Goal: Browse casually: Explore the website without a specific task or goal

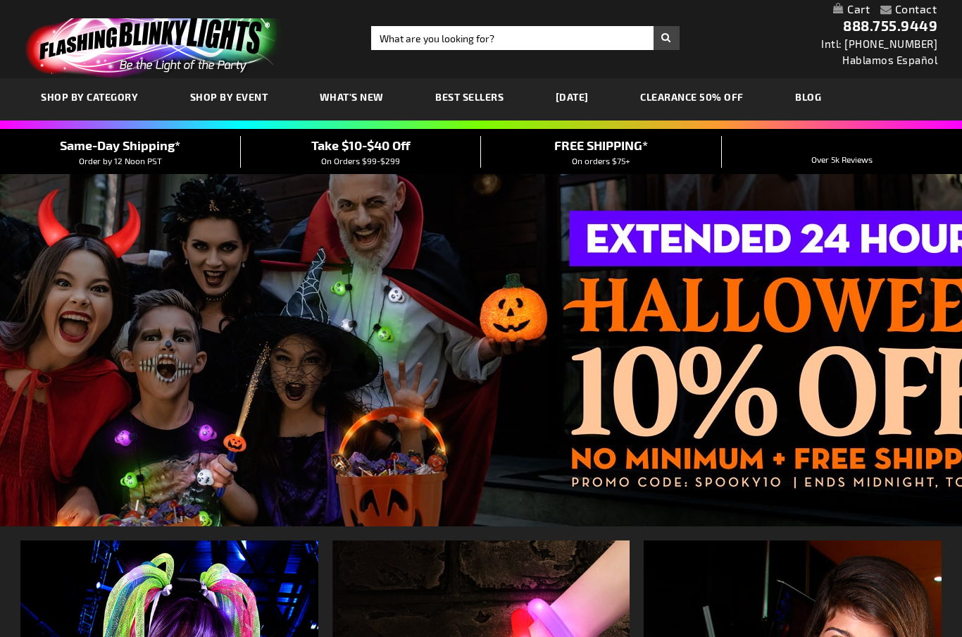
click at [339, 99] on span "WHAT'S NEW" at bounding box center [352, 97] width 64 height 12
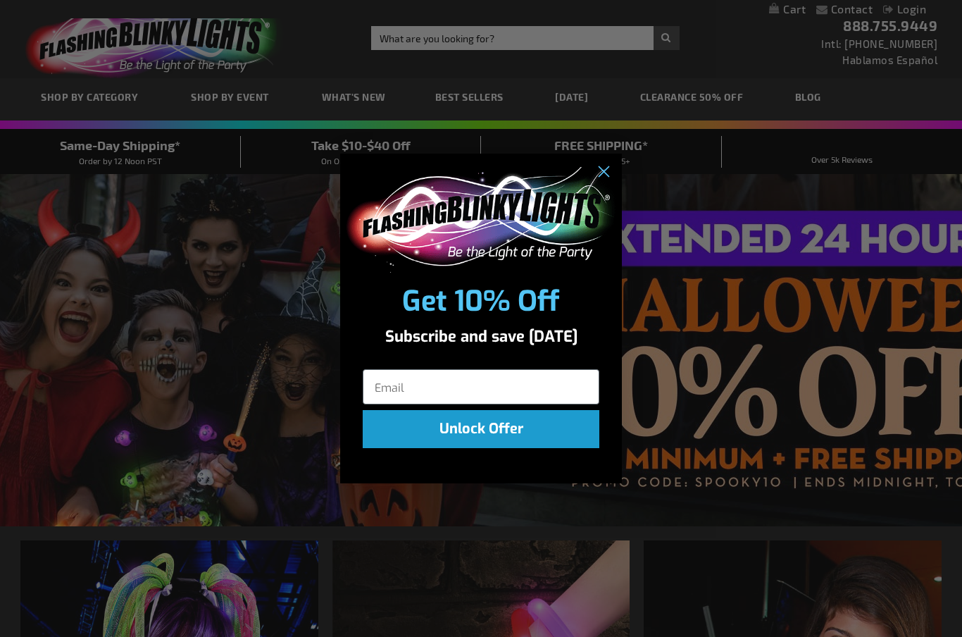
click at [603, 174] on circle "Close dialog" at bounding box center [603, 170] width 23 height 23
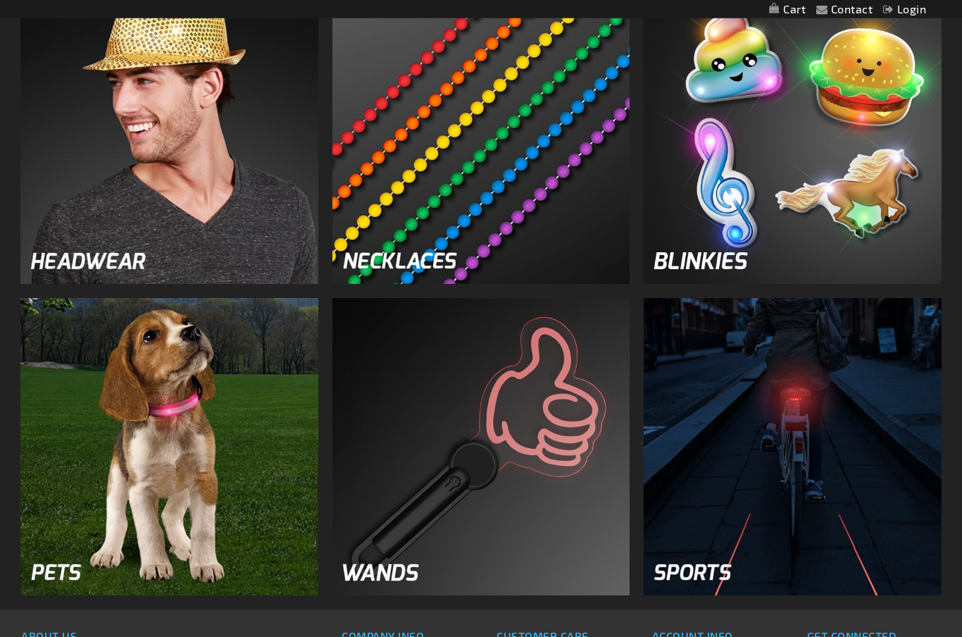
scroll to position [1781, 0]
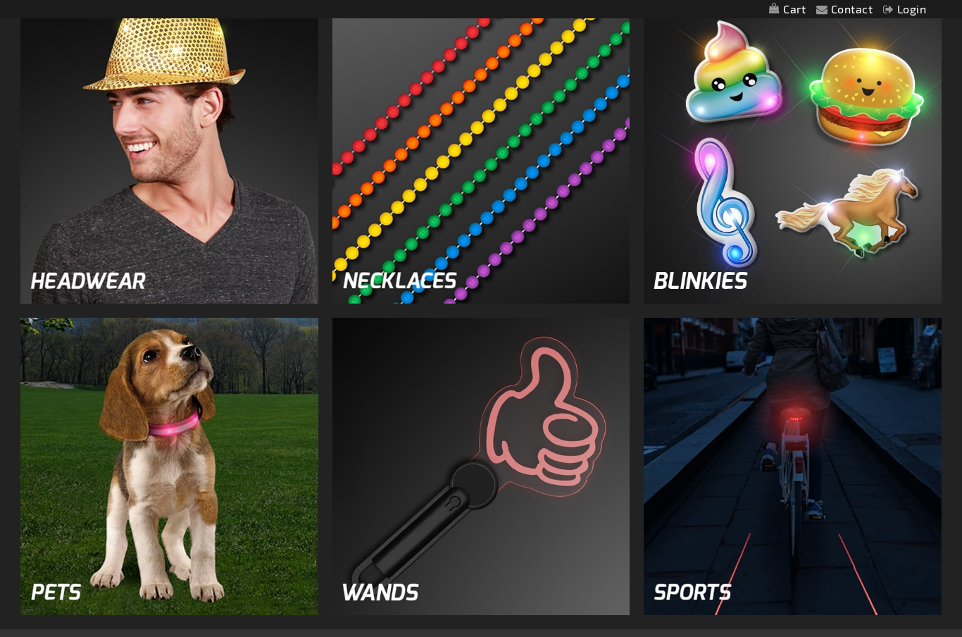
click at [456, 166] on img at bounding box center [481, 155] width 298 height 298
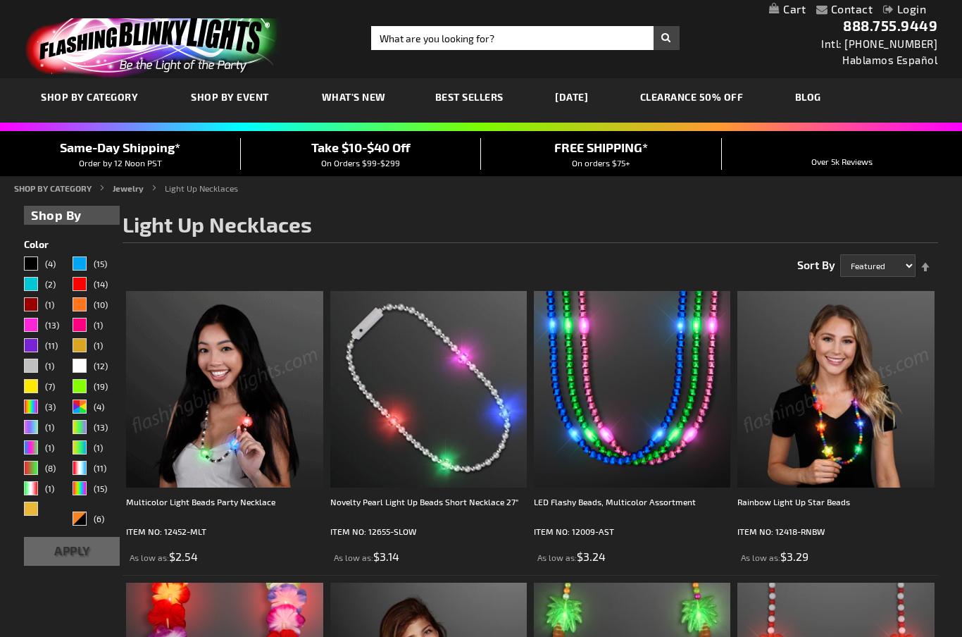
click at [235, 418] on img at bounding box center [224, 389] width 196 height 196
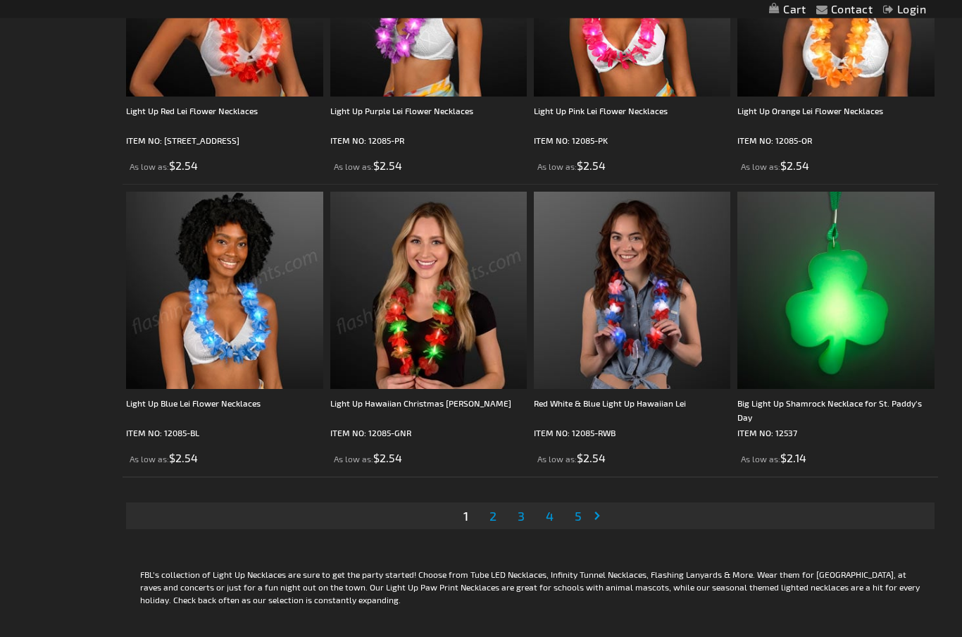
scroll to position [4184, 0]
click at [486, 528] on div "Page You're currently reading page 1 Page 2 Page 3 Page 4 Page 5" at bounding box center [530, 516] width 815 height 49
click at [495, 513] on span "2" at bounding box center [492, 515] width 7 height 15
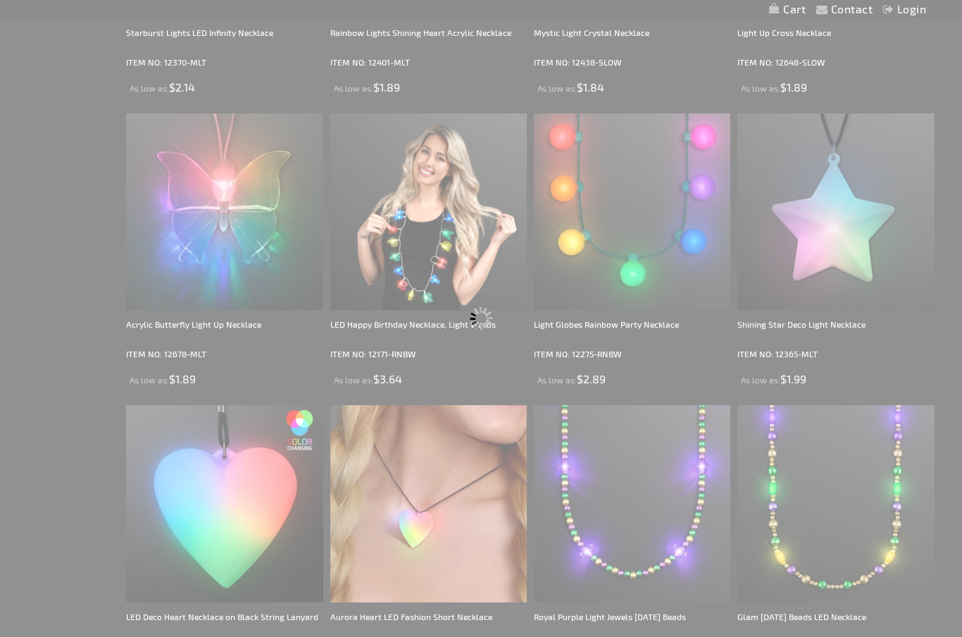
scroll to position [0, 0]
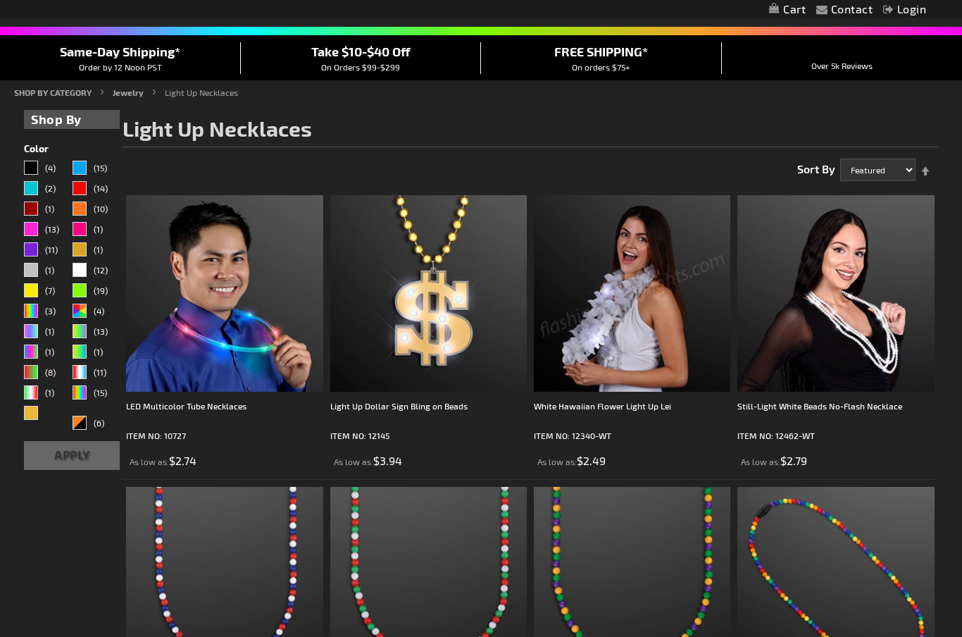
scroll to position [80, 0]
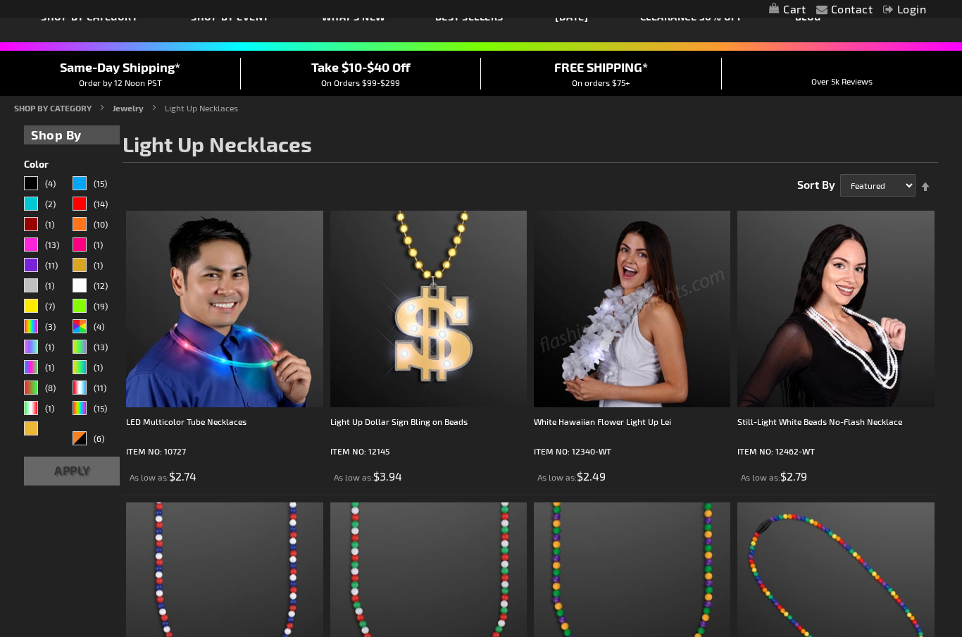
click at [229, 346] on img at bounding box center [224, 309] width 196 height 196
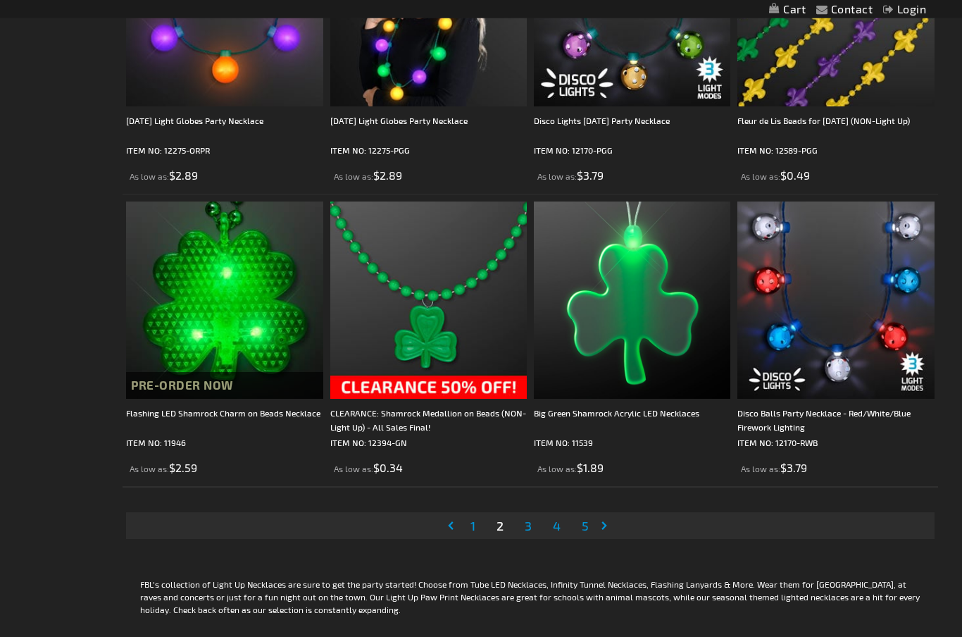
scroll to position [4175, 0]
click at [535, 520] on link "Page 3" at bounding box center [528, 525] width 13 height 21
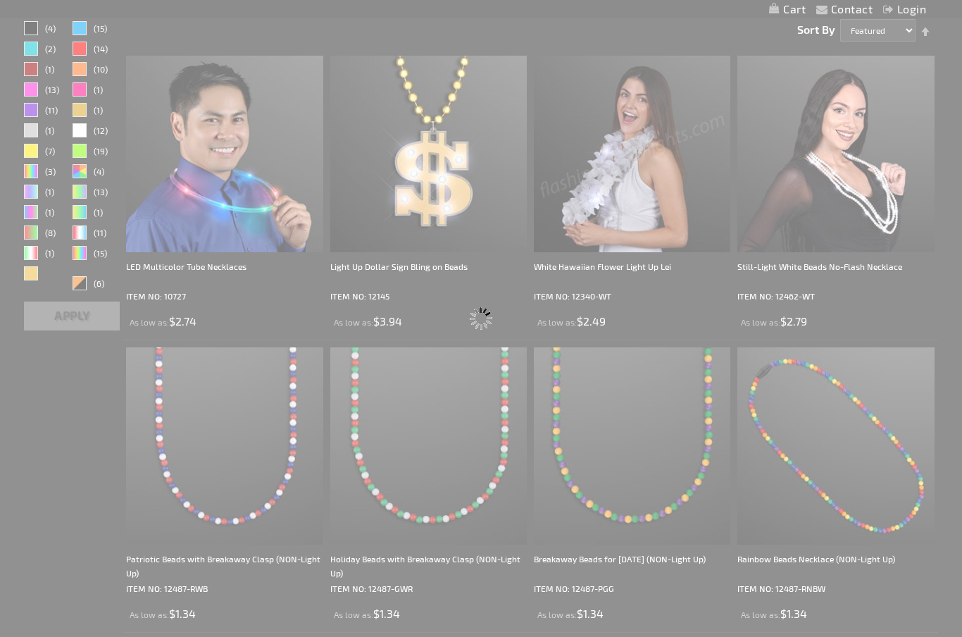
scroll to position [0, 0]
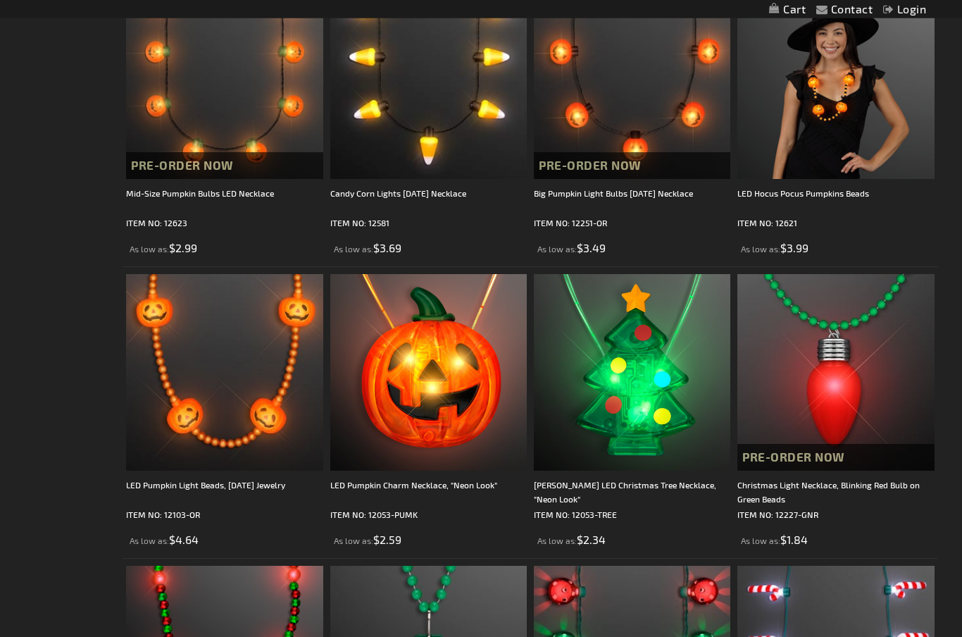
scroll to position [1184, 0]
click at [424, 396] on img at bounding box center [428, 372] width 196 height 196
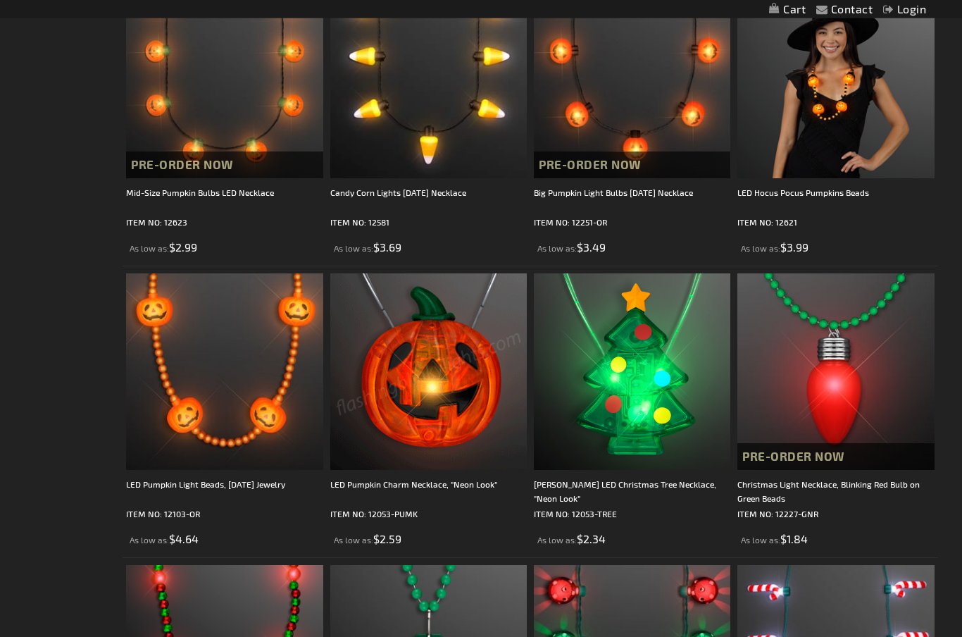
scroll to position [1185, 0]
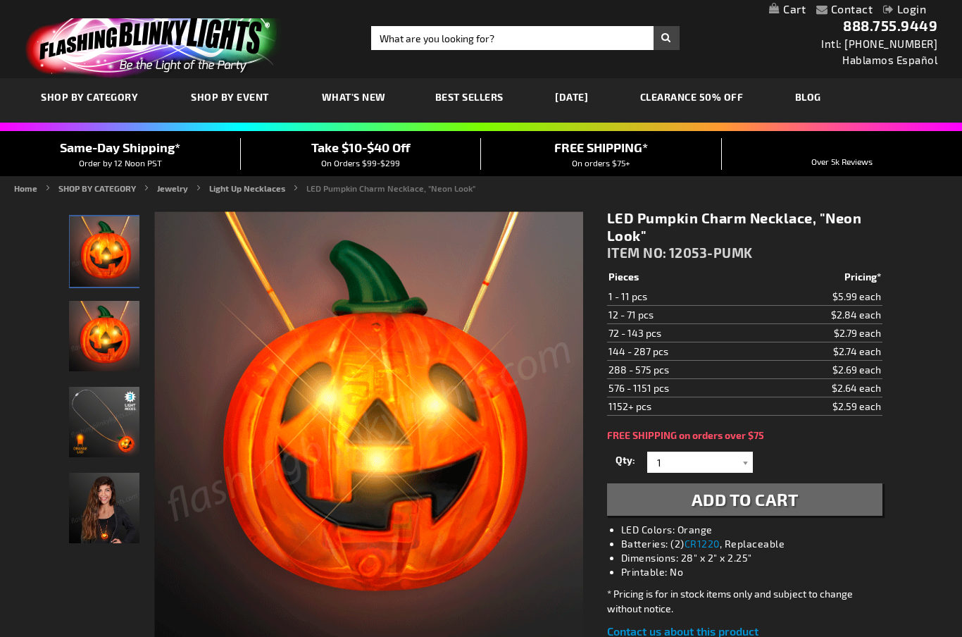
click at [110, 425] on img "Orange LED Light Up Pumpkin Charm Necklace" at bounding box center [104, 422] width 70 height 70
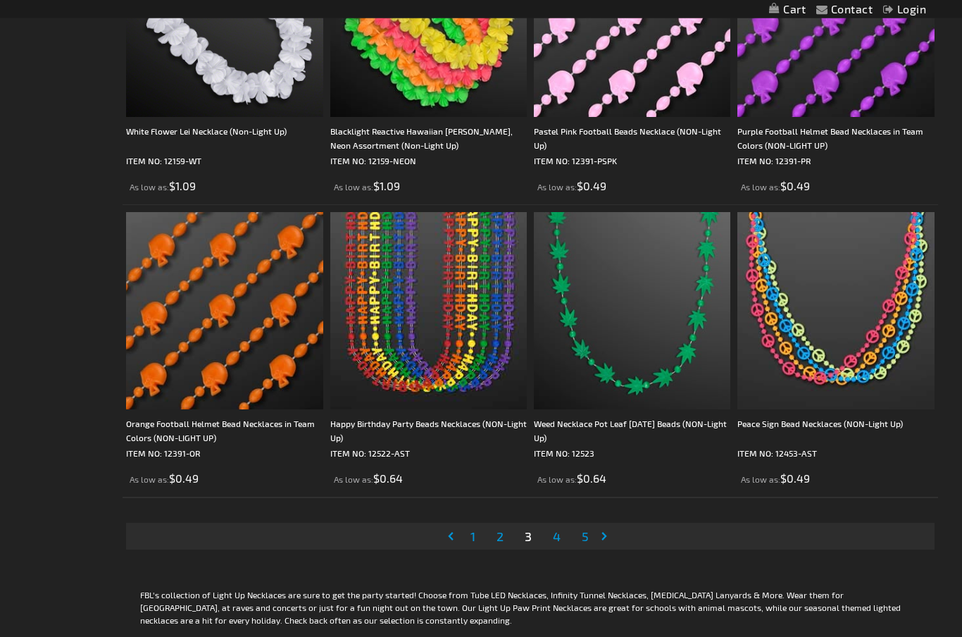
scroll to position [4165, 0]
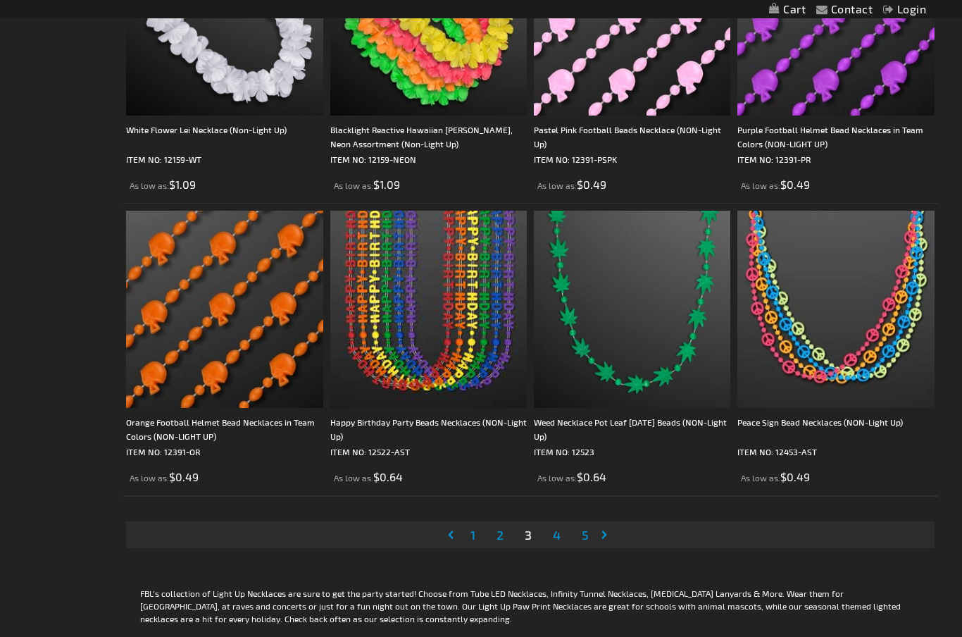
click at [557, 530] on span "4" at bounding box center [557, 534] width 8 height 15
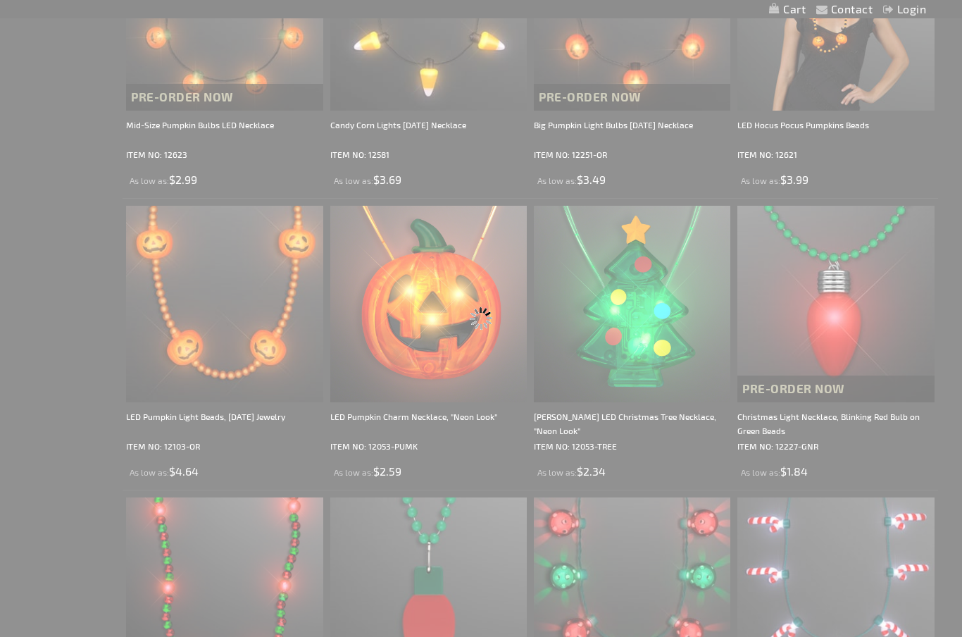
scroll to position [0, 0]
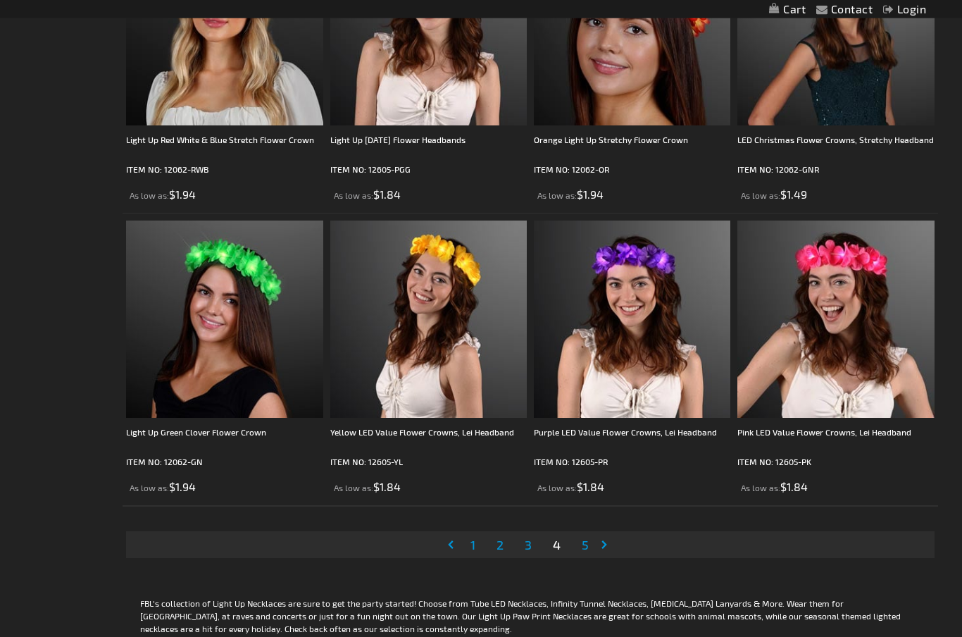
scroll to position [4201, 0]
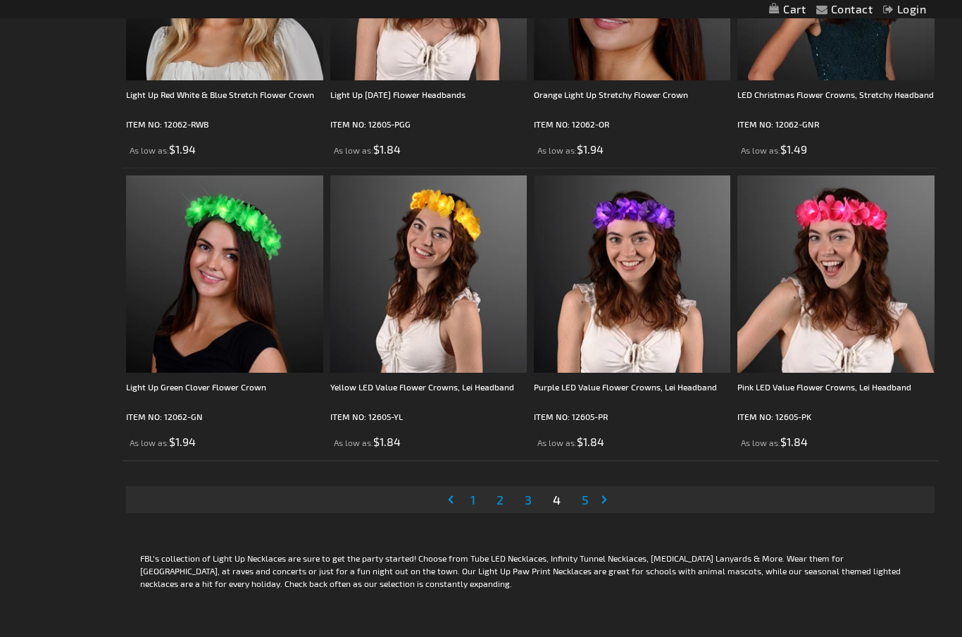
click at [586, 501] on span "5" at bounding box center [585, 499] width 7 height 15
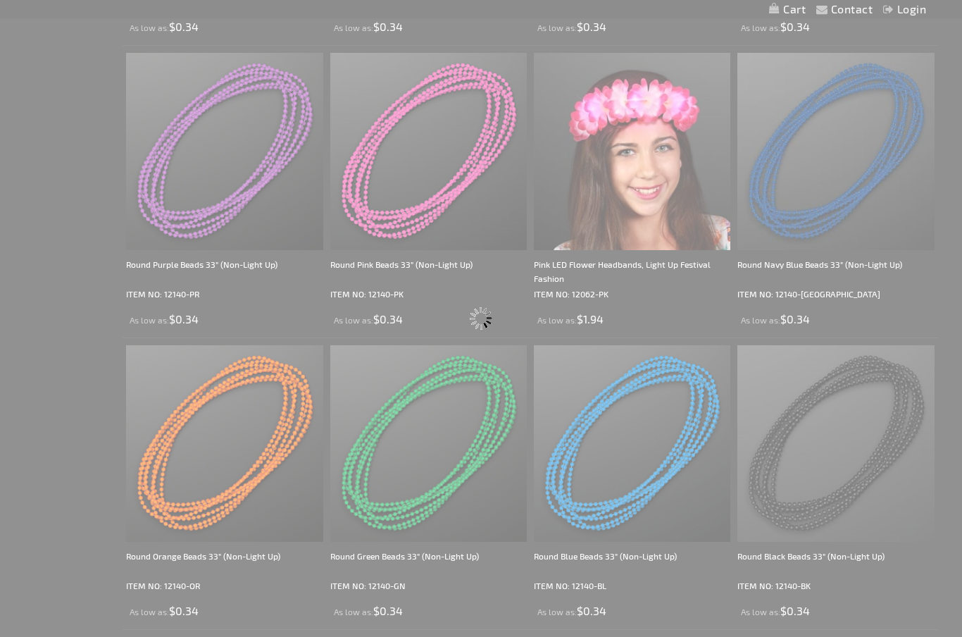
scroll to position [0, 0]
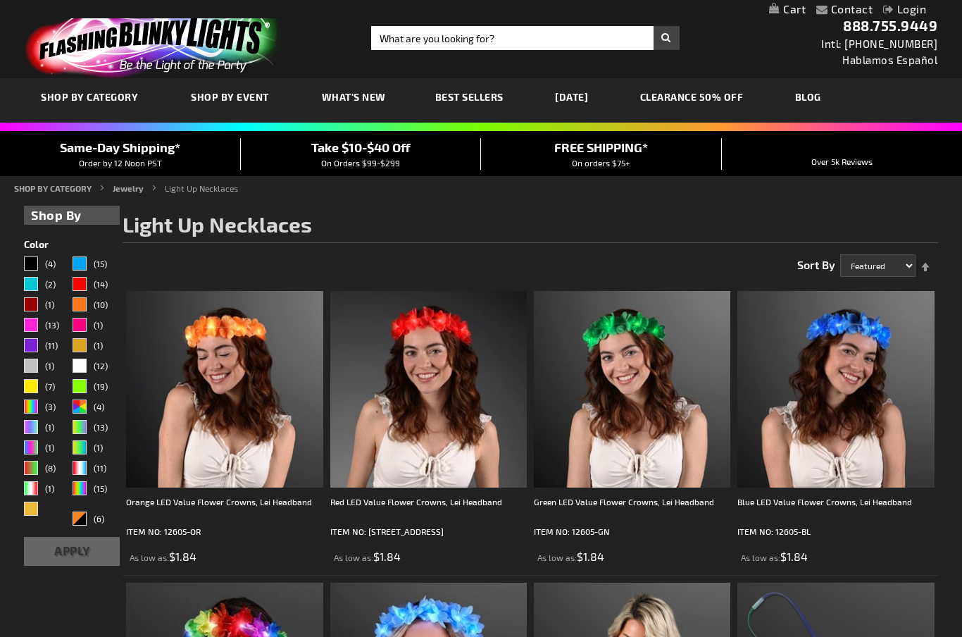
click at [346, 90] on link "What's New" at bounding box center [353, 96] width 85 height 47
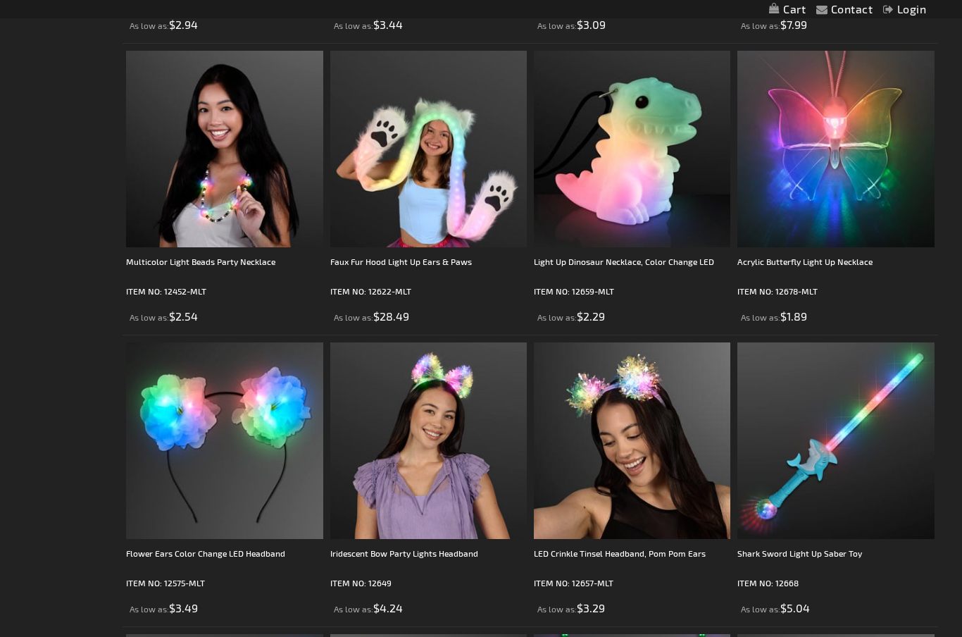
scroll to position [2282, 0]
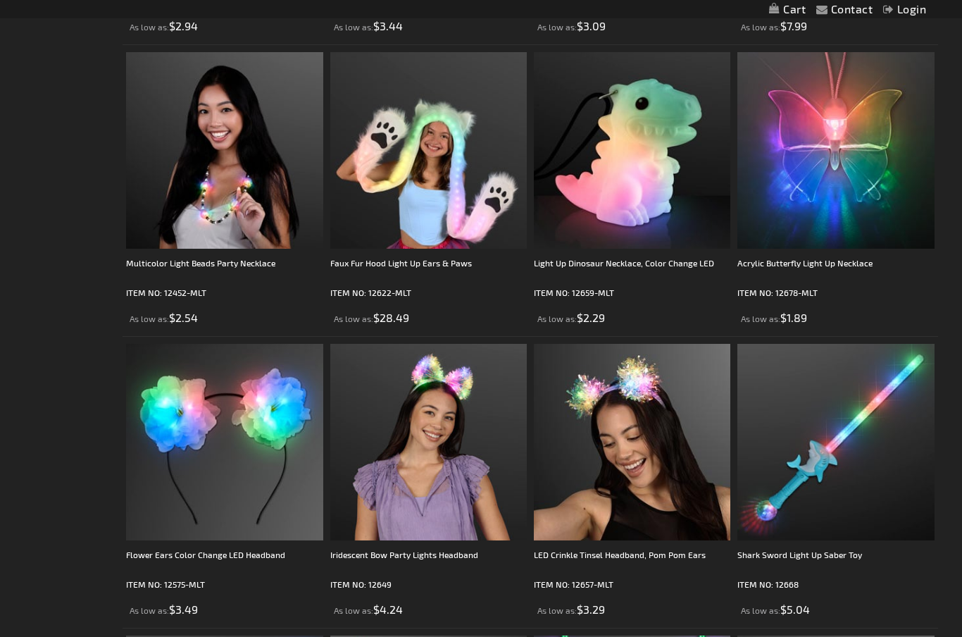
click at [830, 285] on p "ITEM NO: 12678-MLT" at bounding box center [835, 292] width 196 height 14
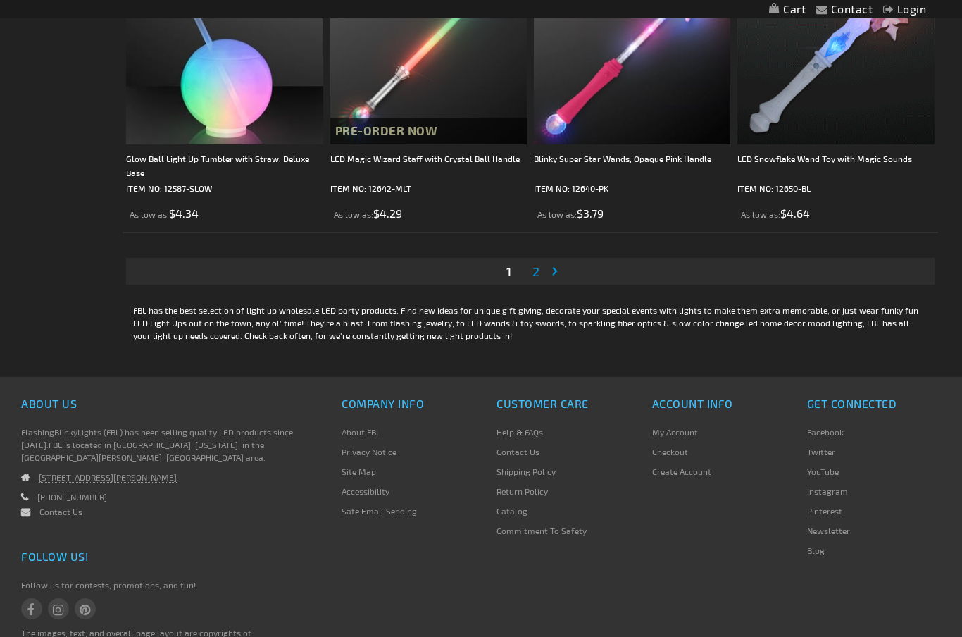
scroll to position [4429, 0]
click at [540, 261] on link "Page 2" at bounding box center [536, 271] width 13 height 21
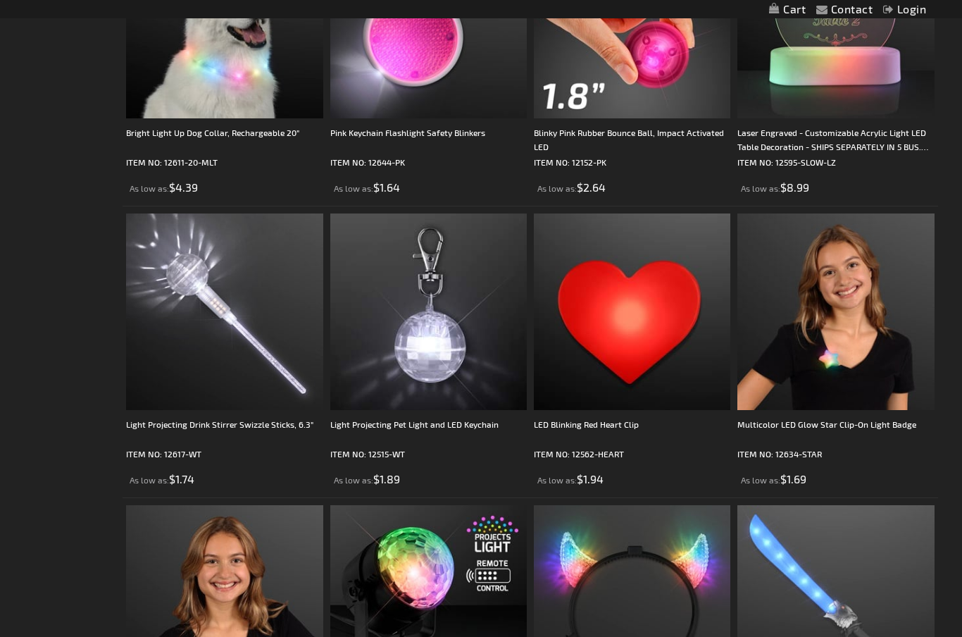
scroll to position [661, 0]
click at [861, 431] on div "Multicolor LED Glow Star Clip-On Light Badge" at bounding box center [835, 432] width 196 height 28
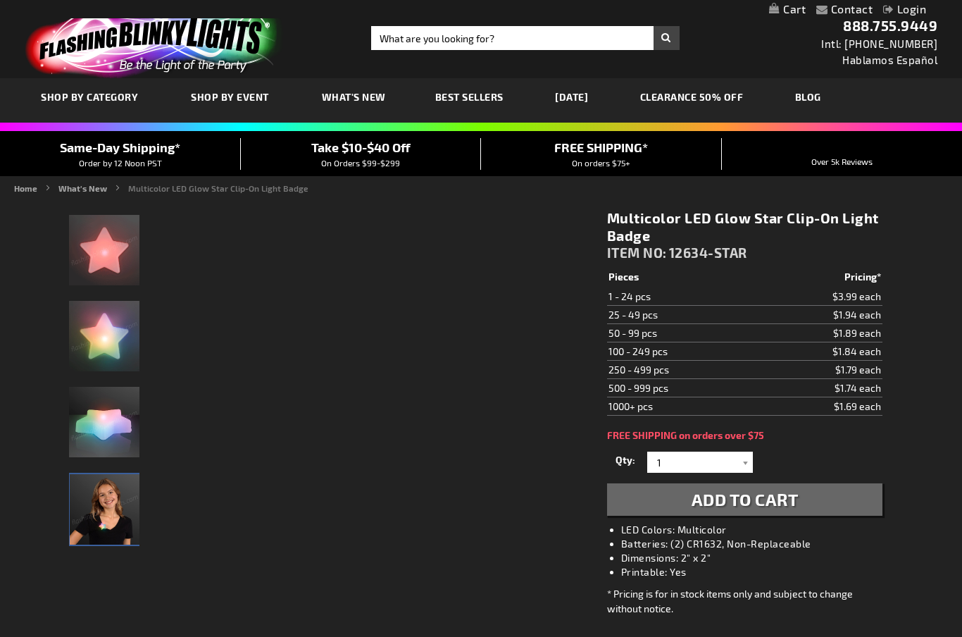
click at [106, 504] on img "Girl wearing Multicolor LED Glow Star Clip-On Light Badge" at bounding box center [105, 509] width 70 height 70
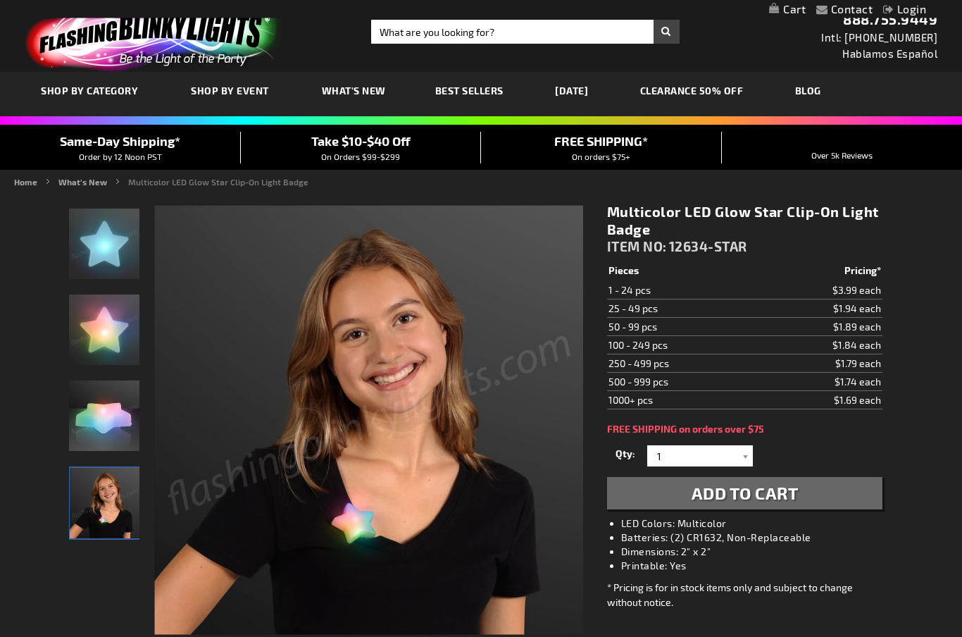
scroll to position [5, 0]
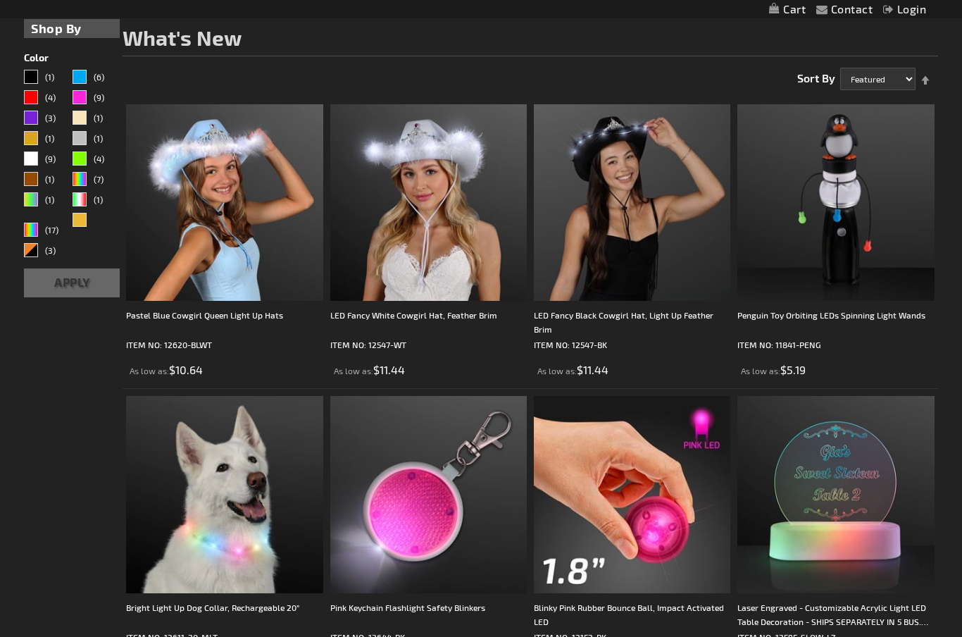
scroll to position [200, 0]
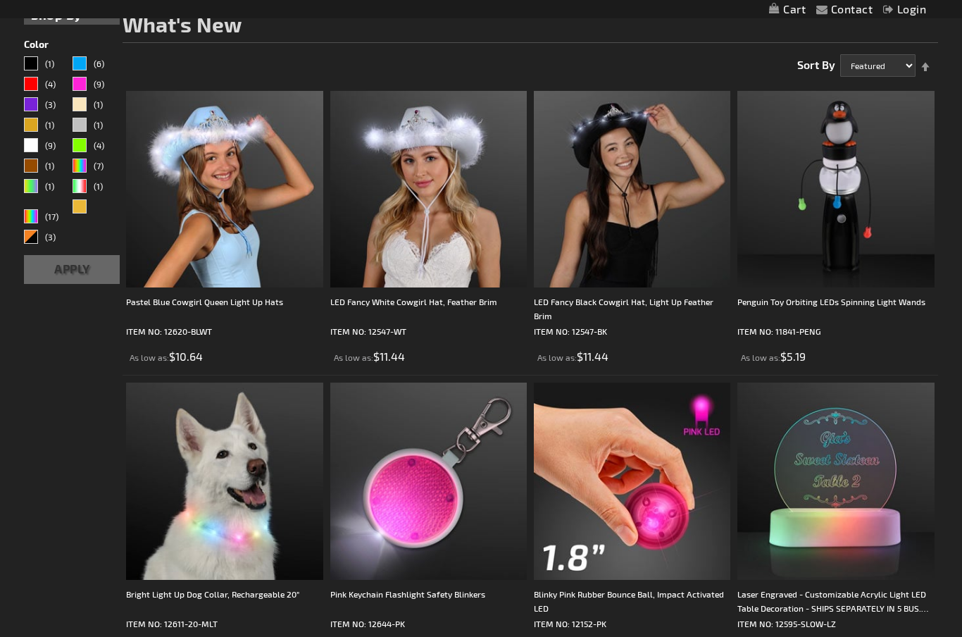
click at [213, 521] on img at bounding box center [224, 480] width 196 height 196
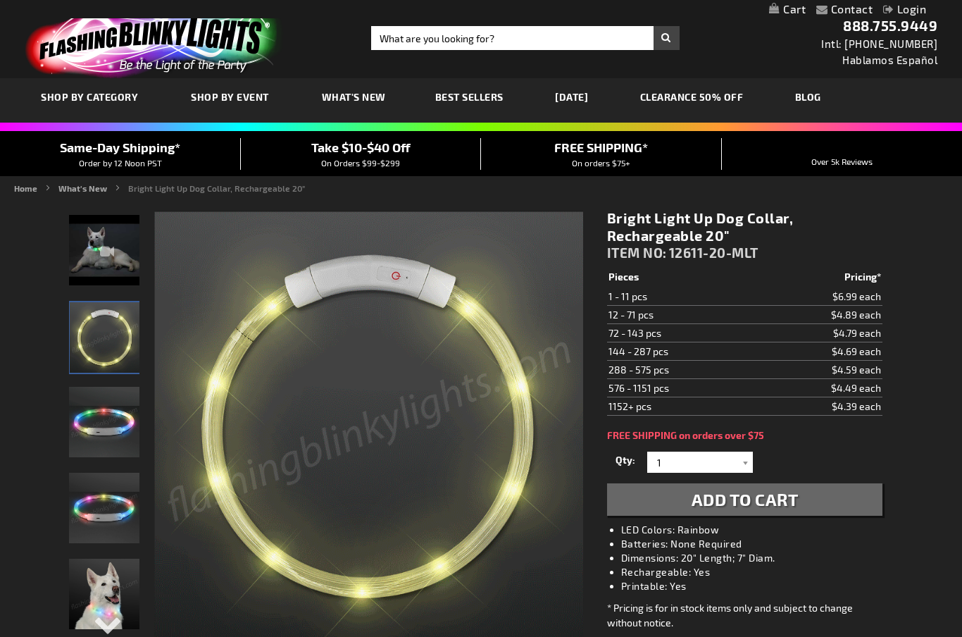
click at [478, 87] on link "Best Sellers" at bounding box center [469, 96] width 89 height 47
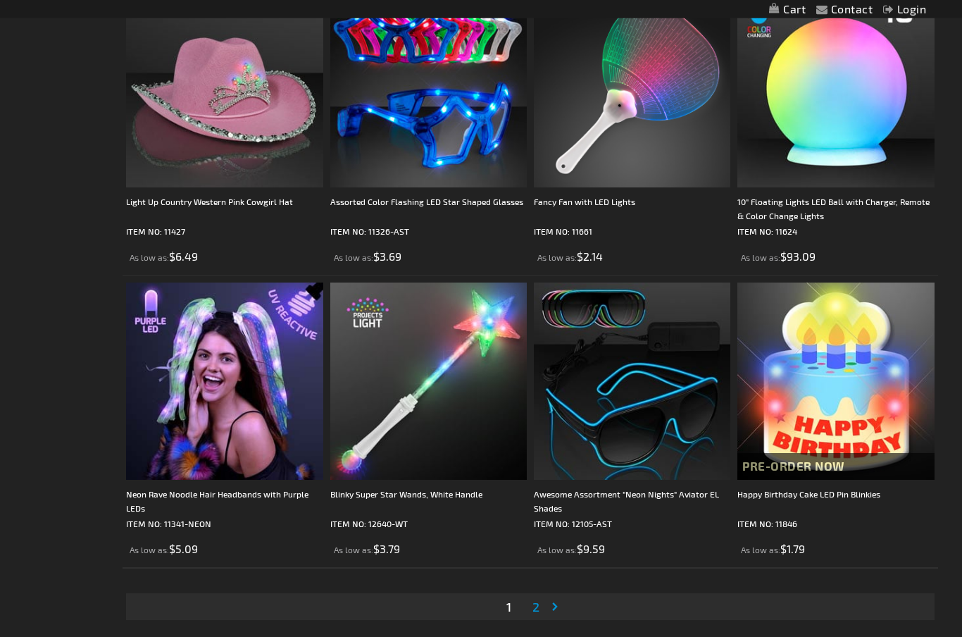
scroll to position [4221, 0]
click at [535, 605] on span "2" at bounding box center [535, 605] width 7 height 15
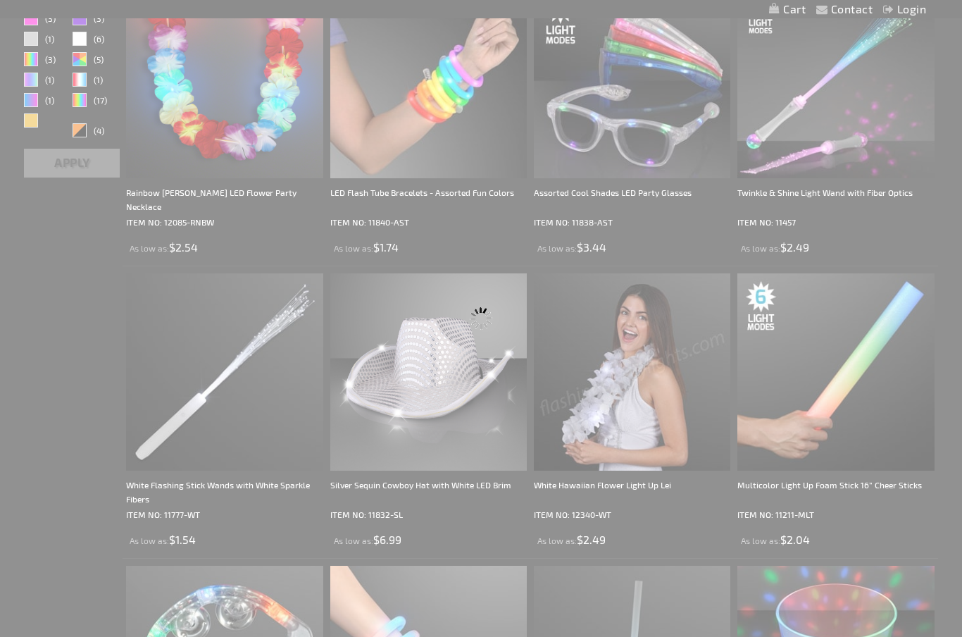
scroll to position [0, 0]
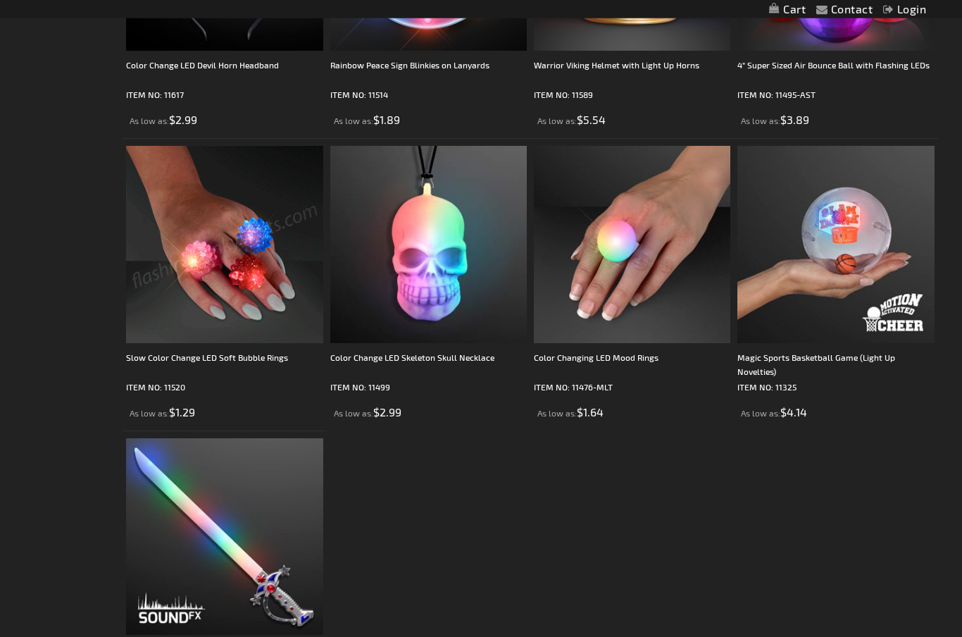
scroll to position [3440, 0]
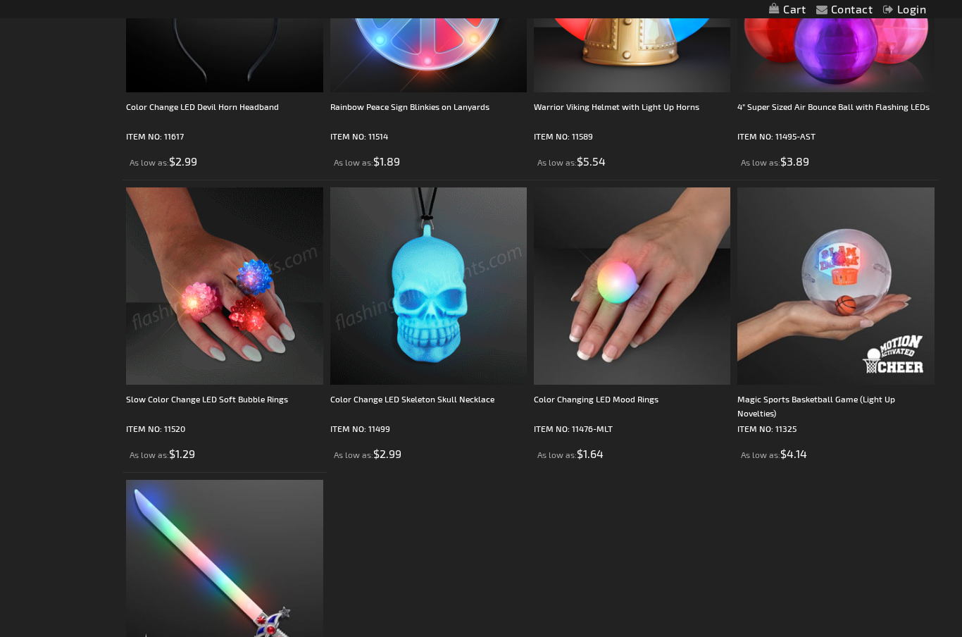
click at [451, 275] on img at bounding box center [428, 285] width 196 height 196
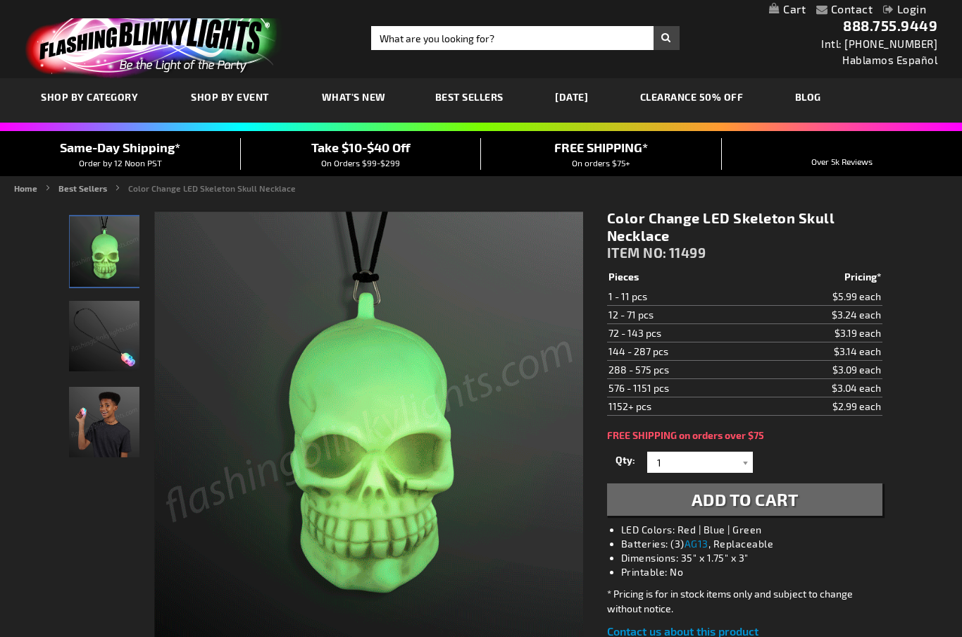
click at [94, 341] on img "LED Soft Skeleton Skull Bead Necklace" at bounding box center [104, 336] width 70 height 70
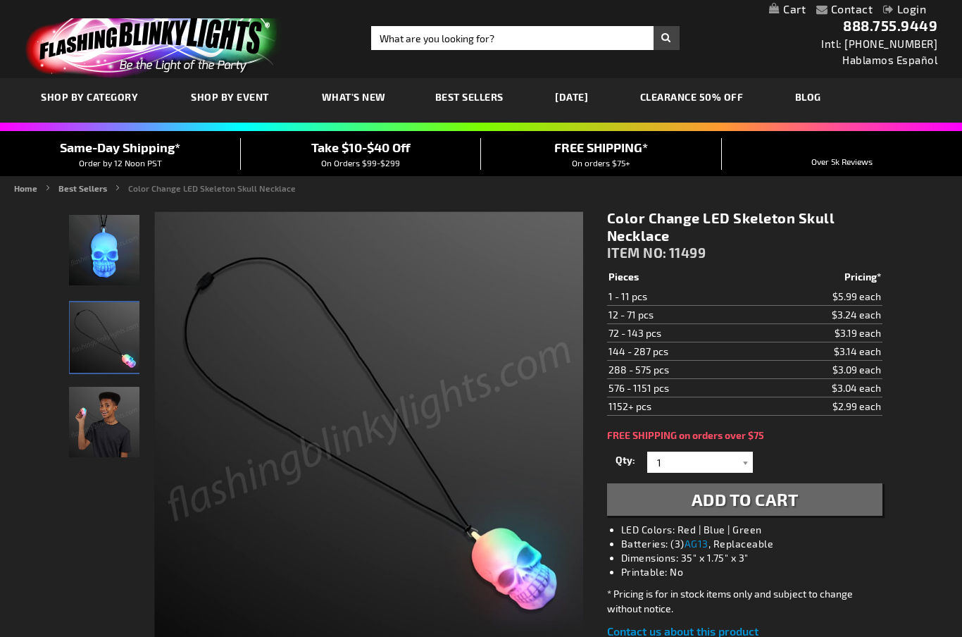
scroll to position [4, 0]
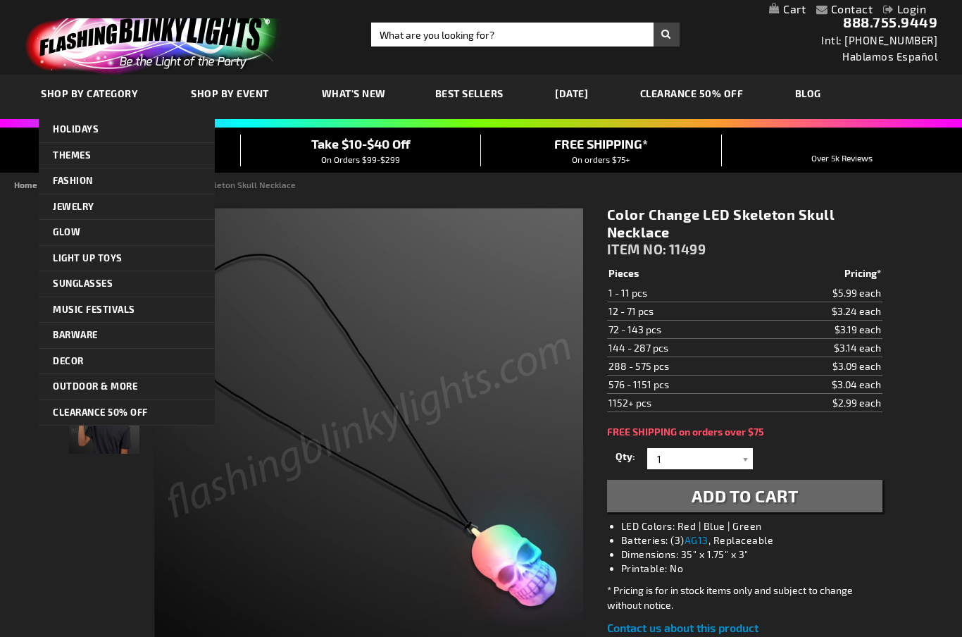
click at [111, 413] on link "CLEARANCE 50% OFF" at bounding box center [127, 412] width 176 height 25
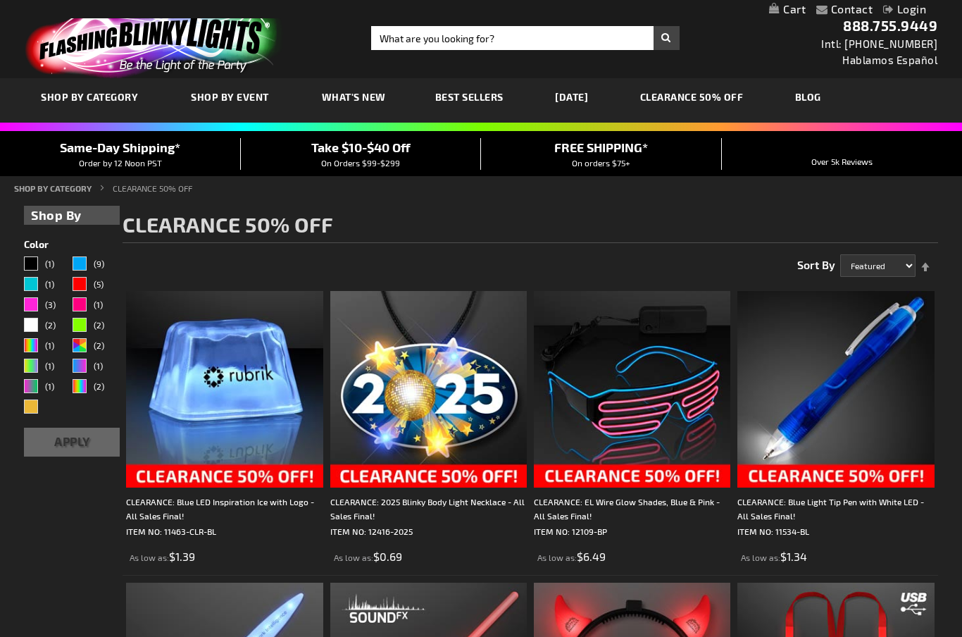
click at [848, 400] on img at bounding box center [835, 389] width 196 height 196
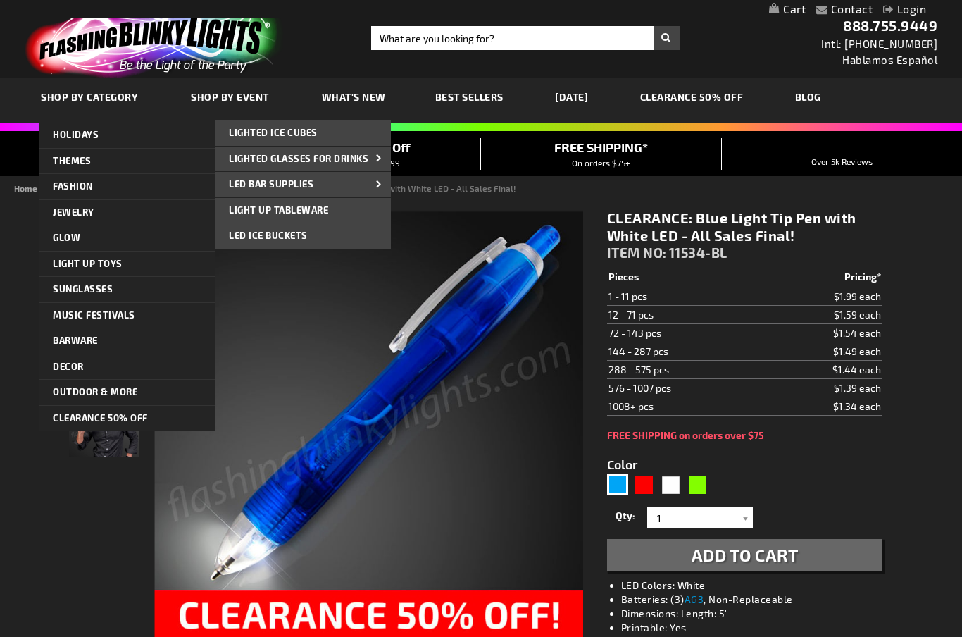
click at [146, 344] on link "Barware" at bounding box center [127, 340] width 176 height 25
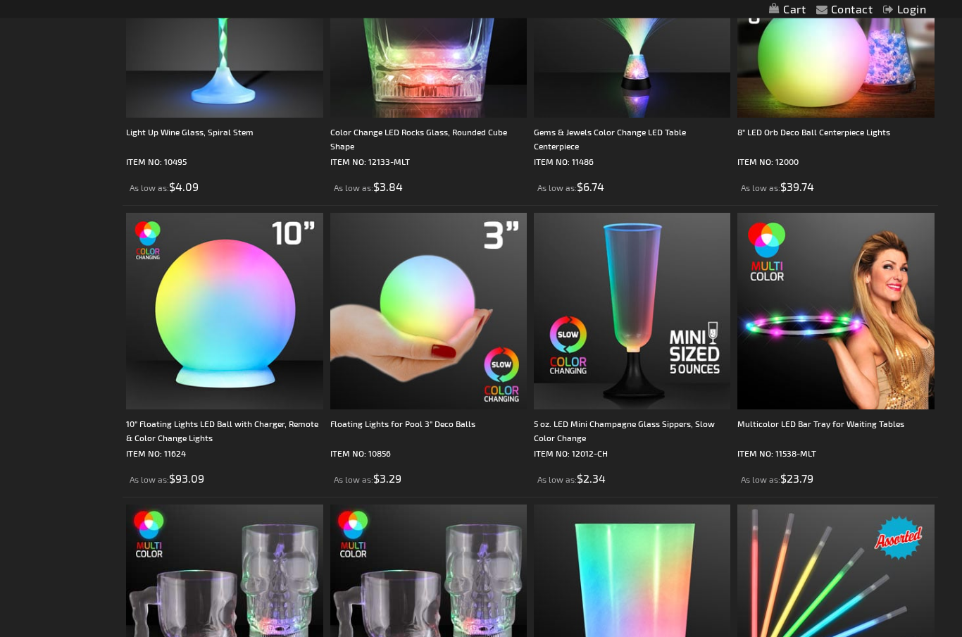
scroll to position [1373, 0]
